Goal: Information Seeking & Learning: Learn about a topic

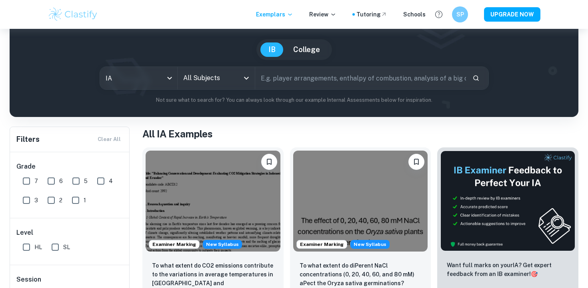
scroll to position [83, 0]
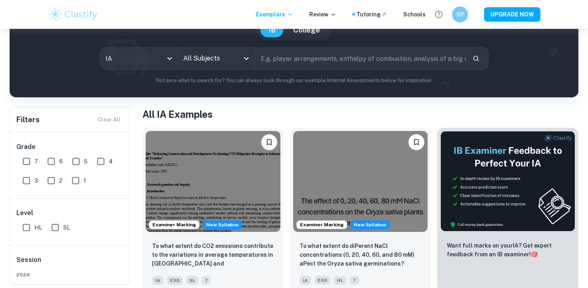
click at [200, 64] on input "All Subjects" at bounding box center [210, 58] width 58 height 15
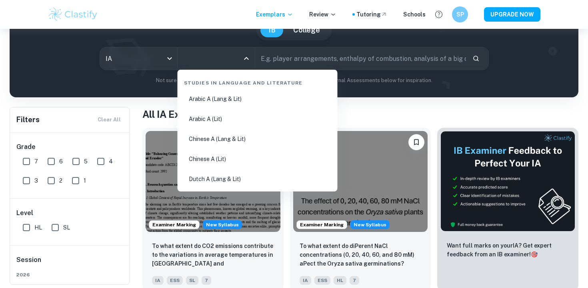
click at [253, 137] on li "Chinese A (Lang & Lit)" at bounding box center [258, 139] width 154 height 18
type input "Chinese A (Lang & Lit)"
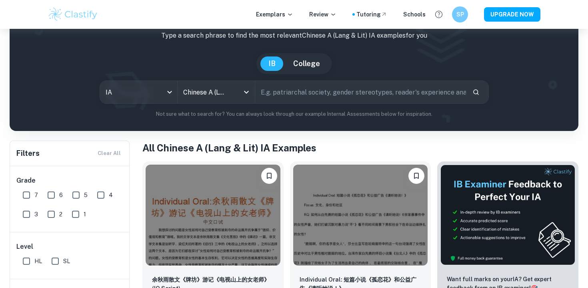
scroll to position [86, 0]
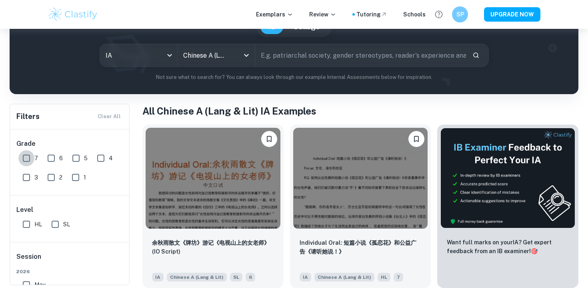
click at [24, 158] on input "7" at bounding box center [26, 158] width 16 height 16
checkbox input "true"
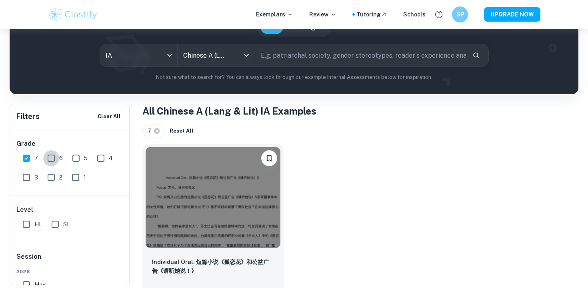
click at [50, 157] on input "6" at bounding box center [51, 158] width 16 height 16
checkbox input "true"
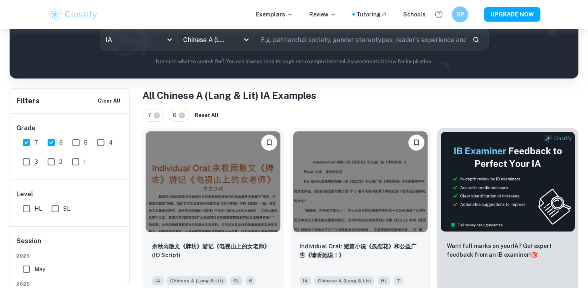
scroll to position [104, 0]
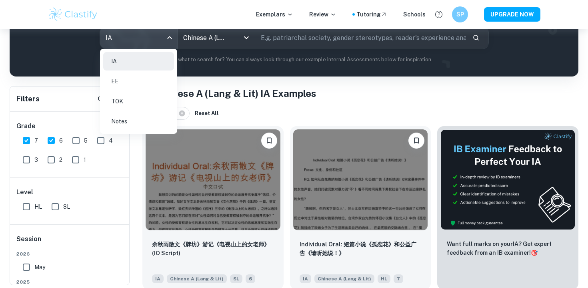
click at [166, 38] on body "We value your privacy We use cookies to enhance your browsing experience, serve…" at bounding box center [294, 69] width 588 height 288
click at [155, 122] on li "Notes" at bounding box center [138, 121] width 71 height 18
checkbox input "false"
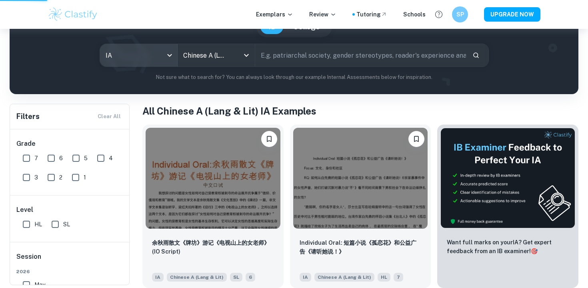
scroll to position [86, 0]
type input "notes"
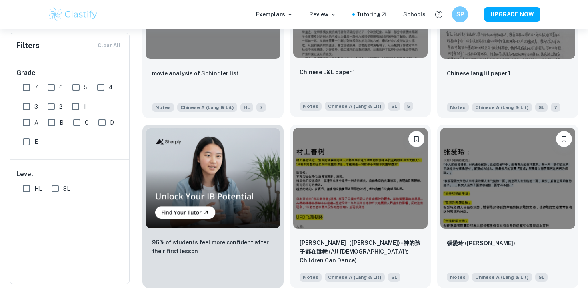
scroll to position [426, 0]
click at [26, 191] on input "HL" at bounding box center [26, 188] width 16 height 16
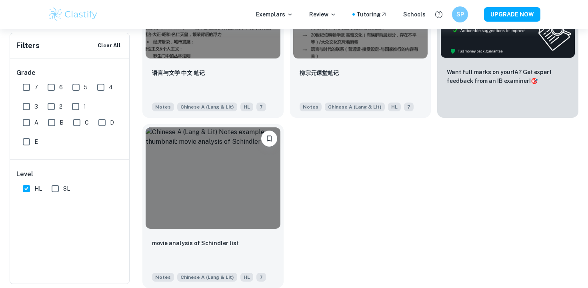
click at [25, 189] on input "HL" at bounding box center [26, 188] width 16 height 16
checkbox input "false"
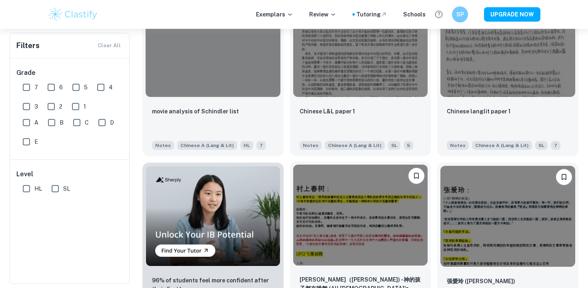
scroll to position [382, 0]
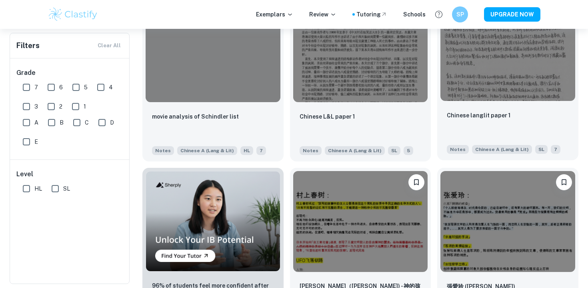
click at [547, 85] on img at bounding box center [507, 50] width 135 height 101
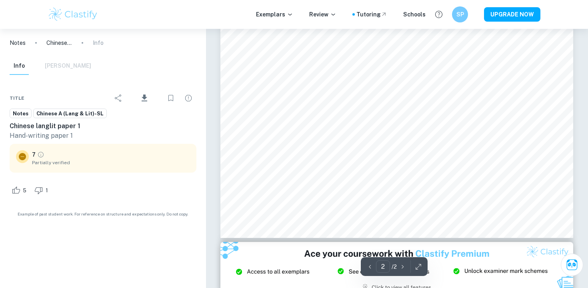
scroll to position [783, 0]
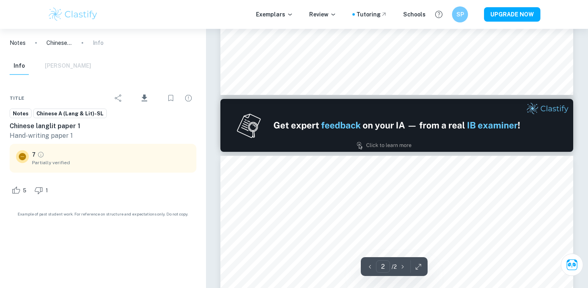
type input "1"
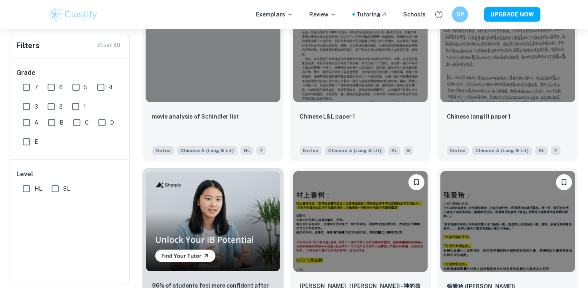
scroll to position [426, 0]
